Goal: Book appointment/travel/reservation

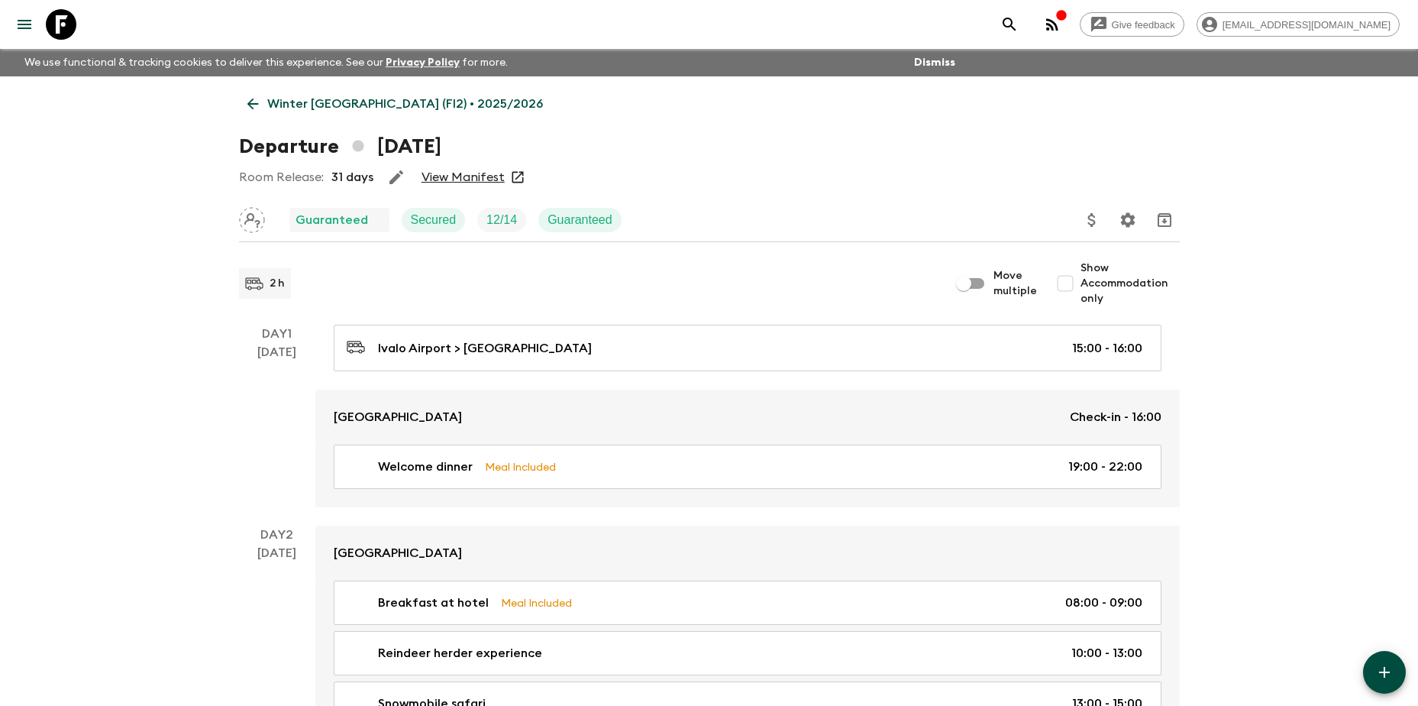
click at [475, 175] on link "View Manifest" at bounding box center [463, 177] width 83 height 15
click at [296, 93] on link "Winter [GEOGRAPHIC_DATA] (FI2) • 2025/2026" at bounding box center [395, 104] width 312 height 31
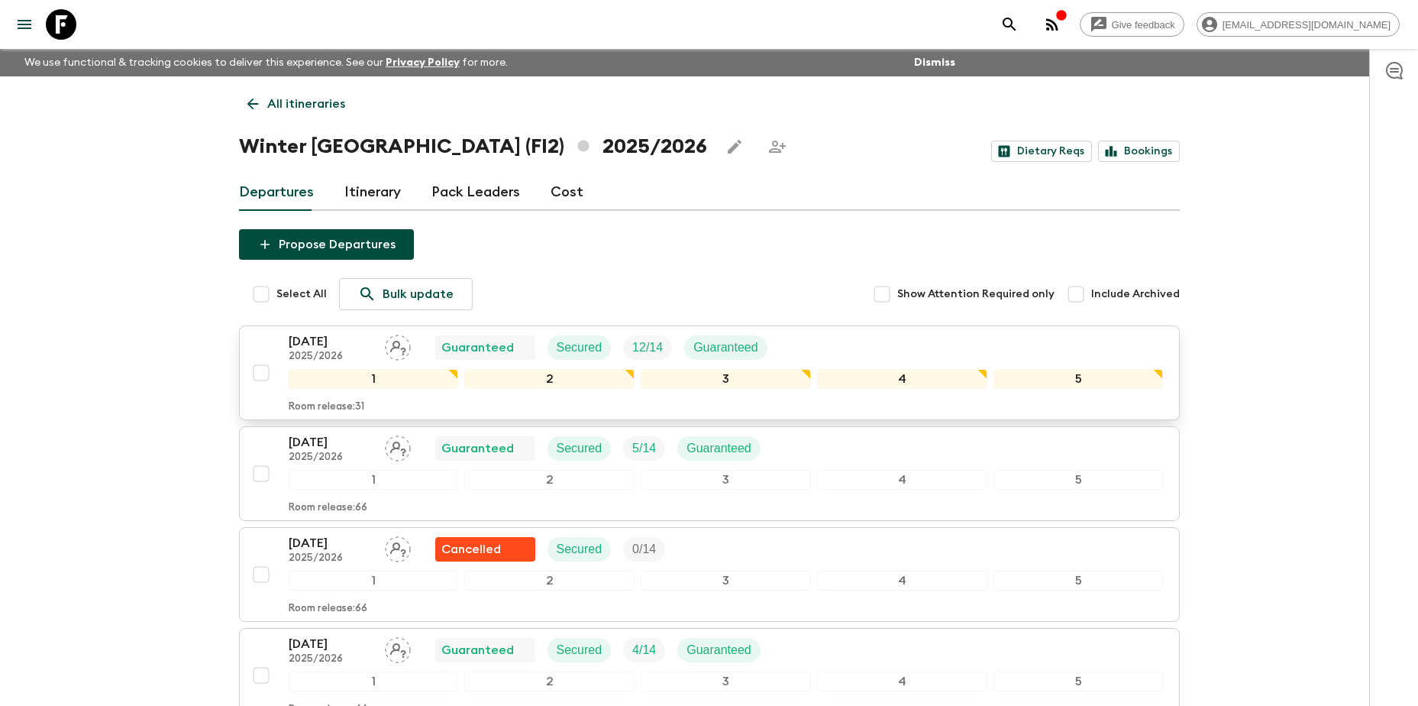
click at [318, 346] on p "[DATE]" at bounding box center [331, 341] width 84 height 18
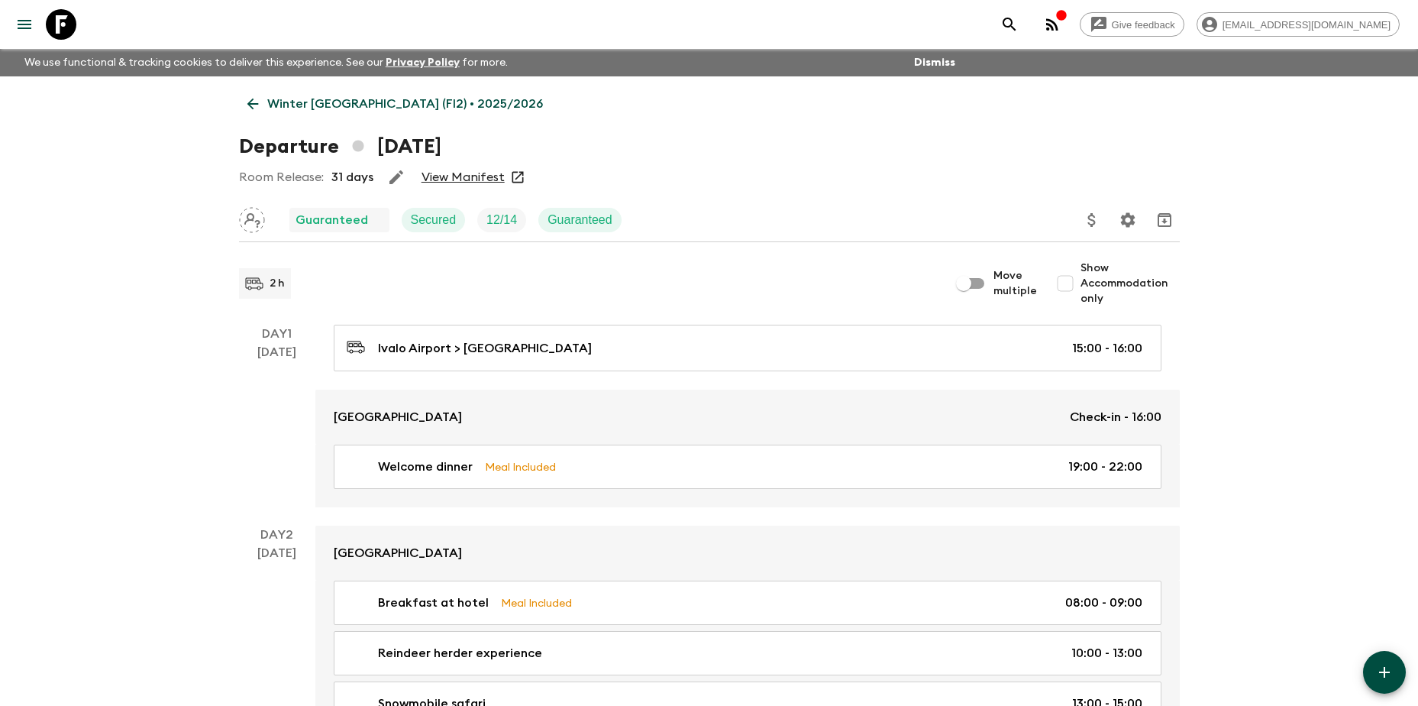
click at [308, 100] on p "Winter [GEOGRAPHIC_DATA] (FI2) • 2025/2026" at bounding box center [405, 104] width 276 height 18
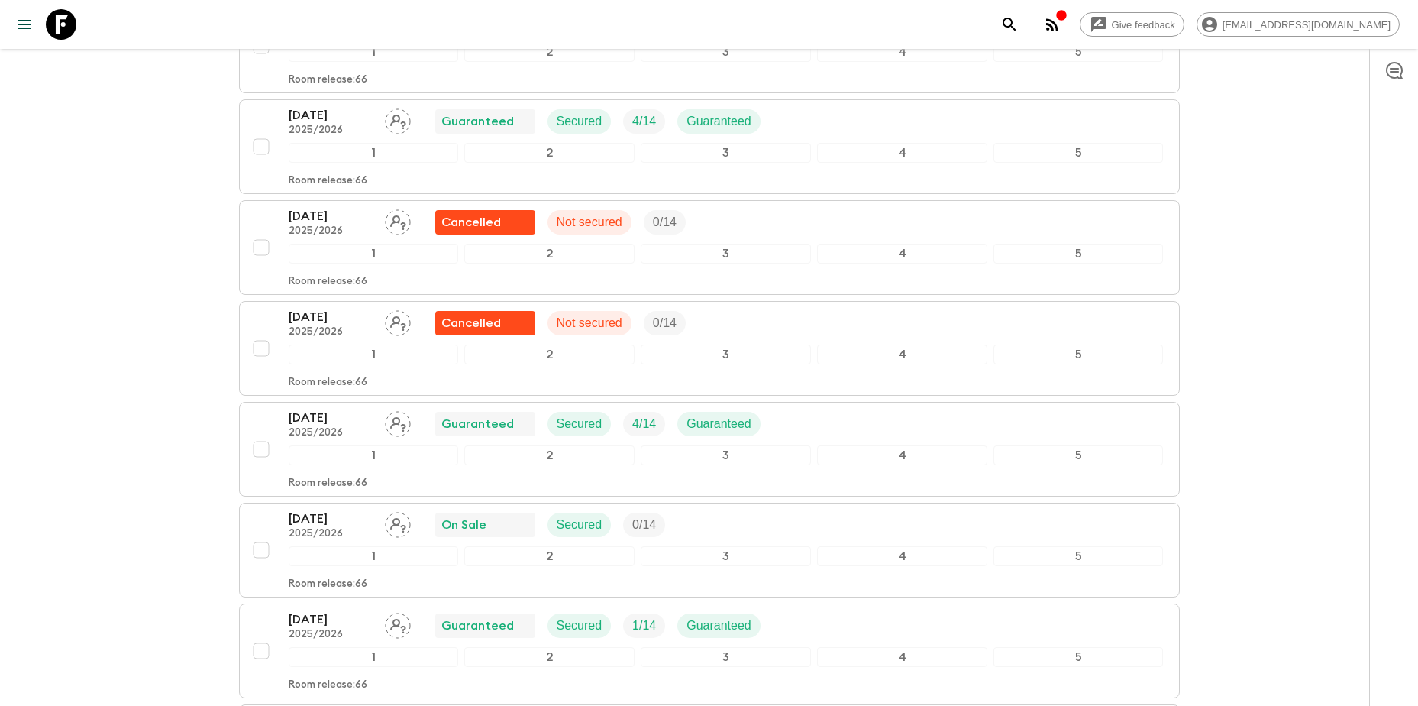
scroll to position [535, 0]
